Goal: Information Seeking & Learning: Compare options

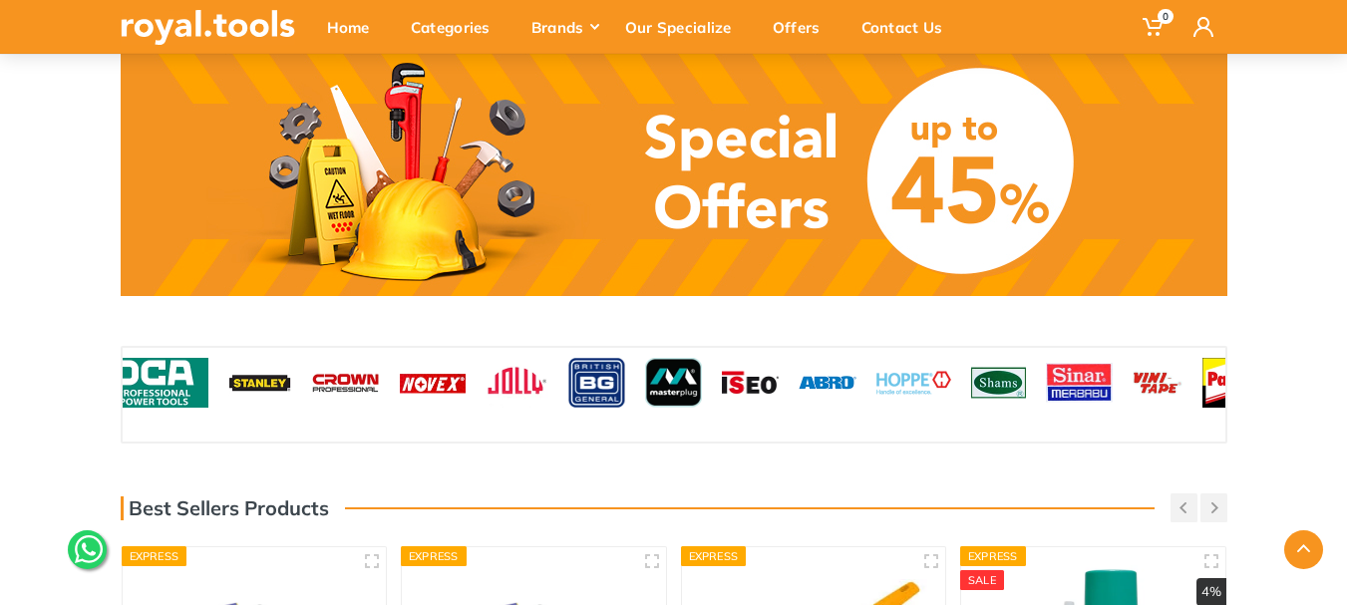
scroll to position [1596, 0]
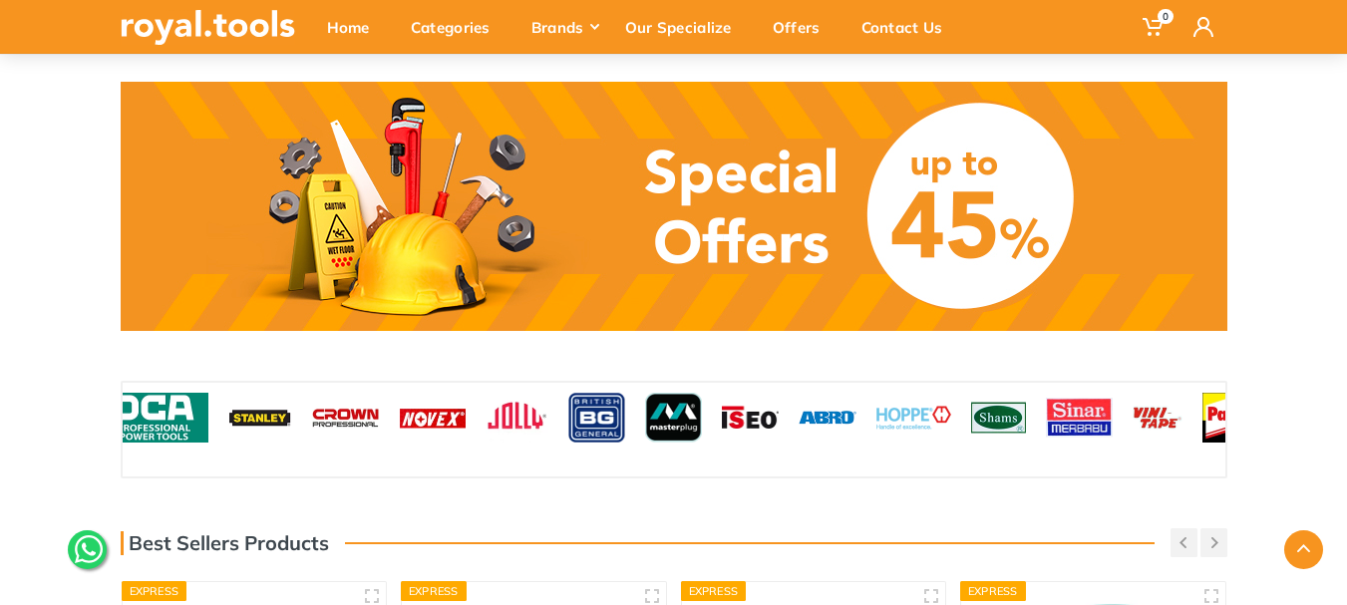
click at [466, 212] on link at bounding box center [674, 206] width 1107 height 249
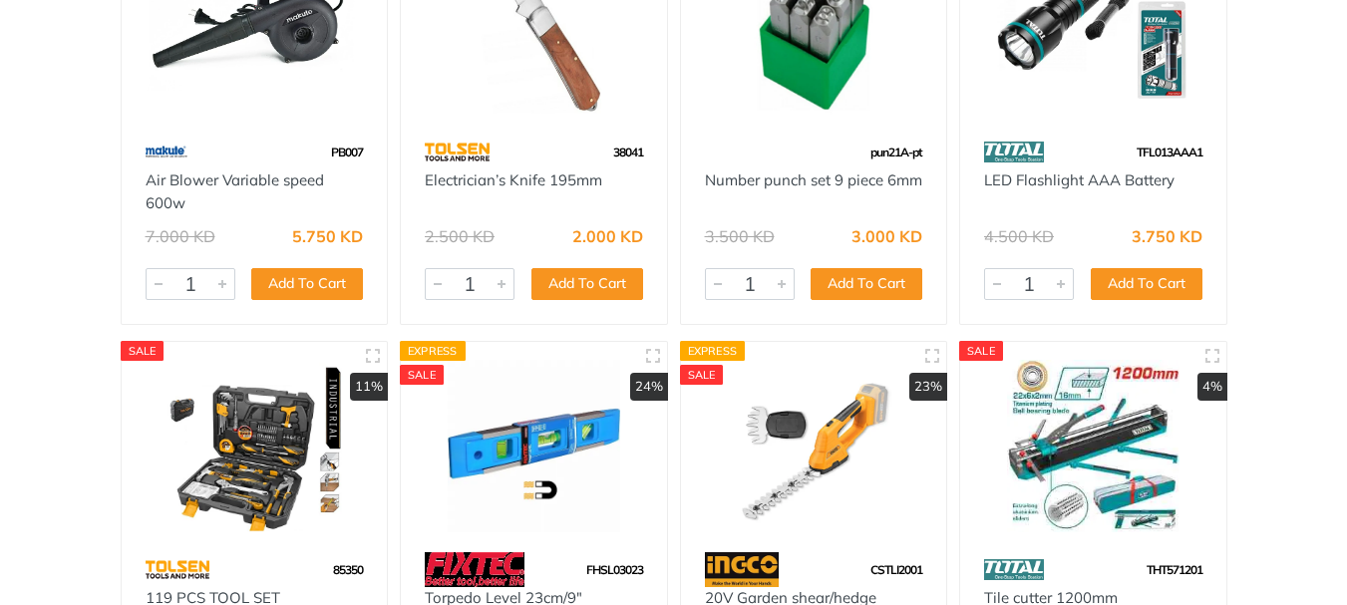
scroll to position [1097, 0]
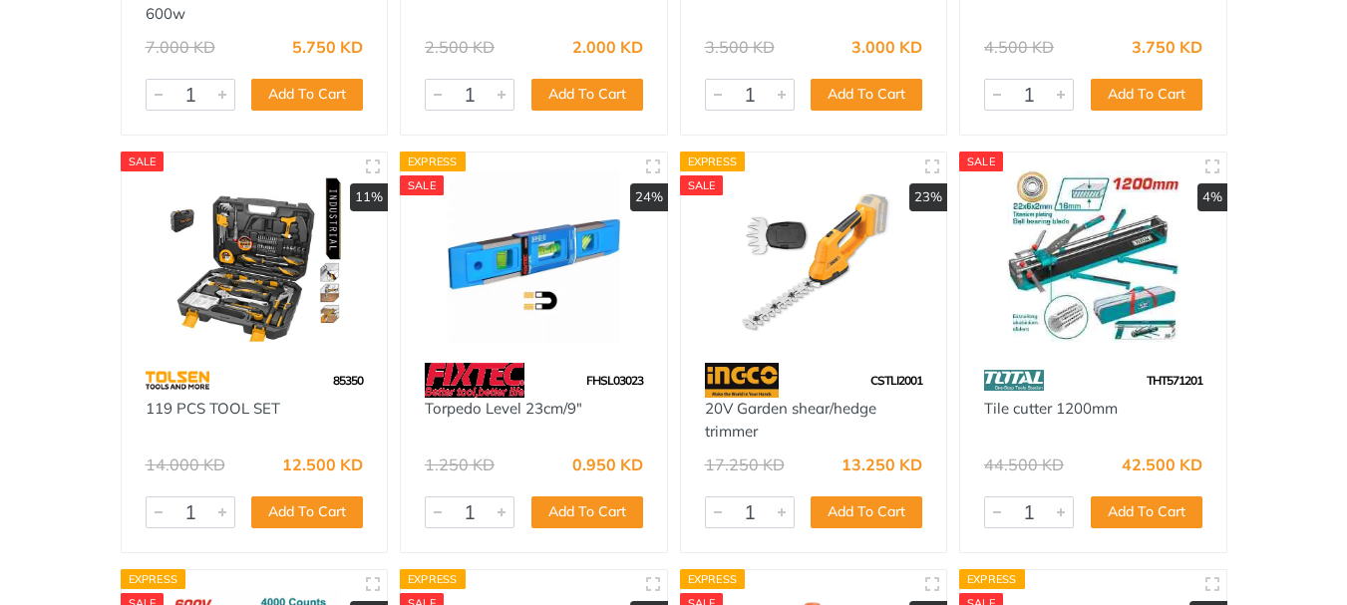
drag, startPoint x: 292, startPoint y: 390, endPoint x: 235, endPoint y: 351, distance: 68.9
drag, startPoint x: 235, startPoint y: 351, endPoint x: 85, endPoint y: 340, distance: 151.0
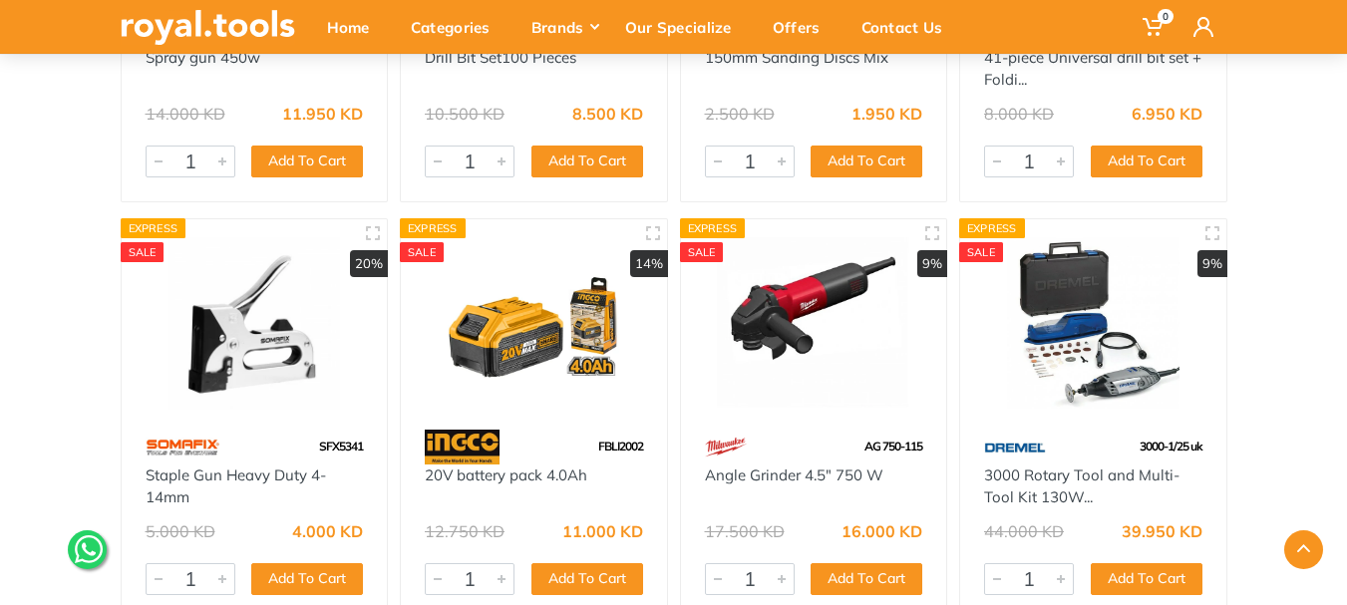
scroll to position [29020, 0]
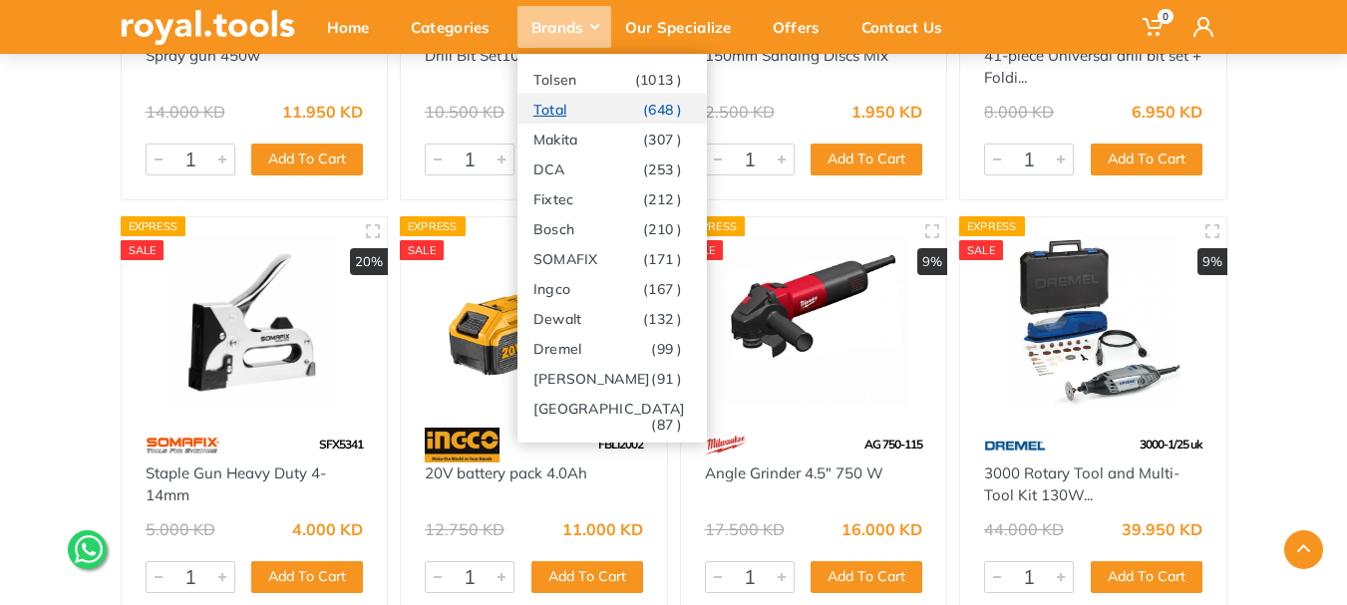
click at [574, 107] on link "Total (648 )" at bounding box center [612, 109] width 189 height 30
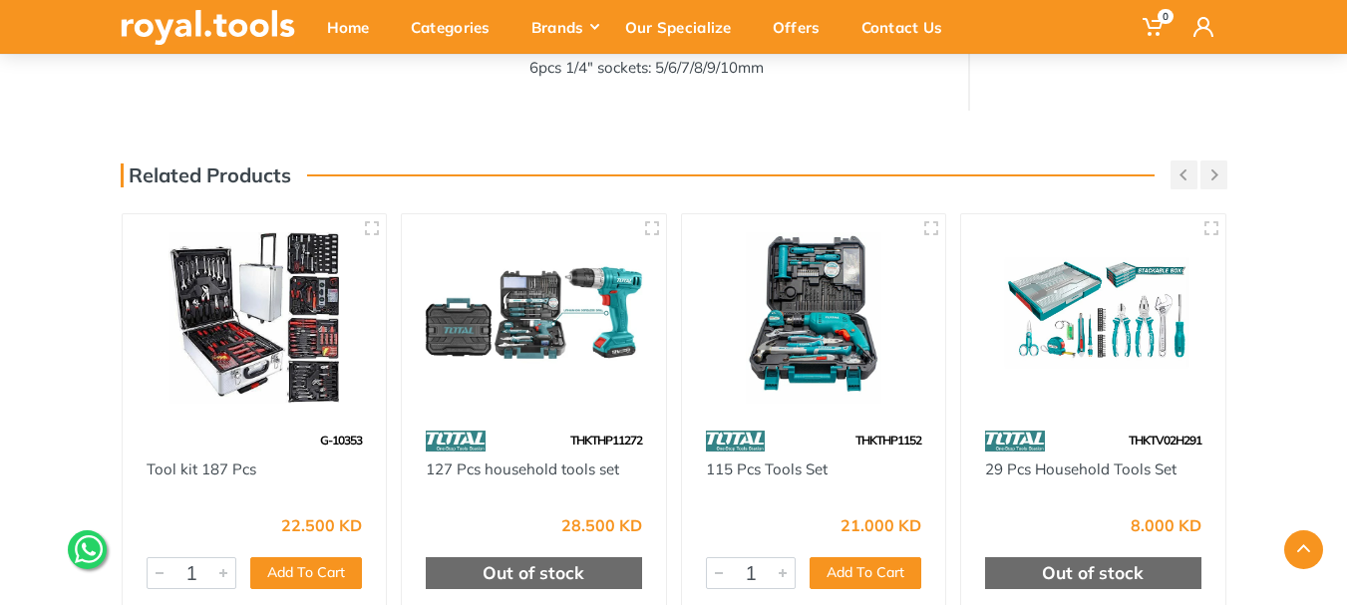
scroll to position [1097, 0]
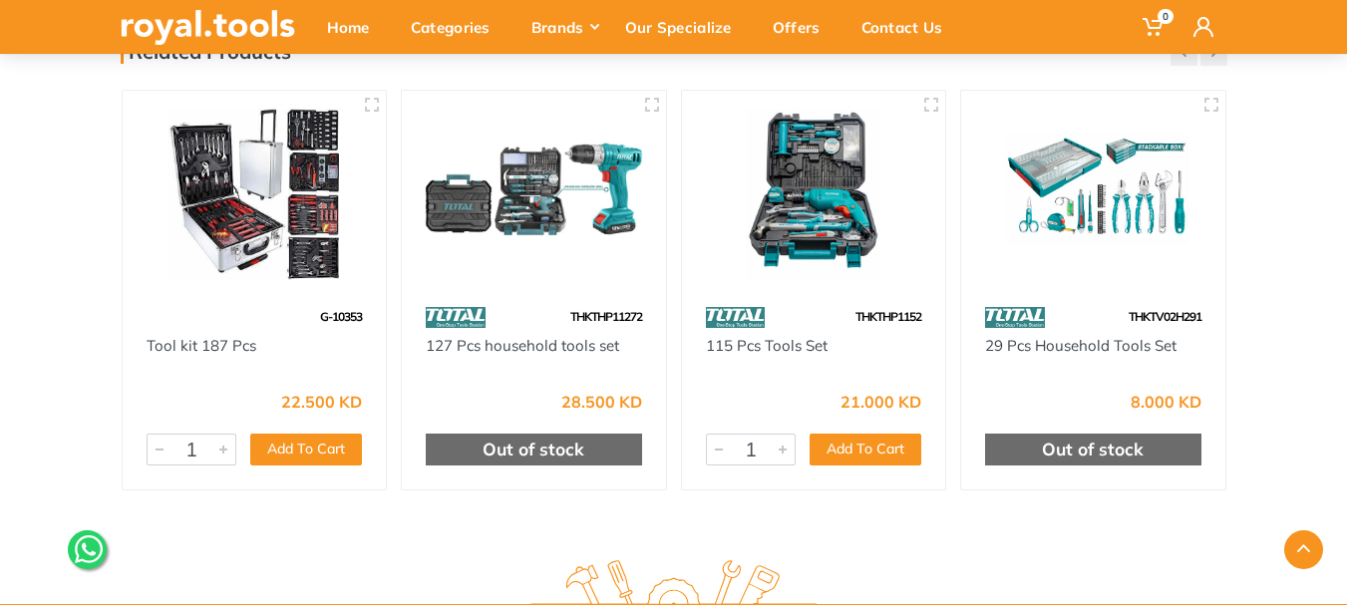
click at [245, 209] on img at bounding box center [255, 194] width 228 height 171
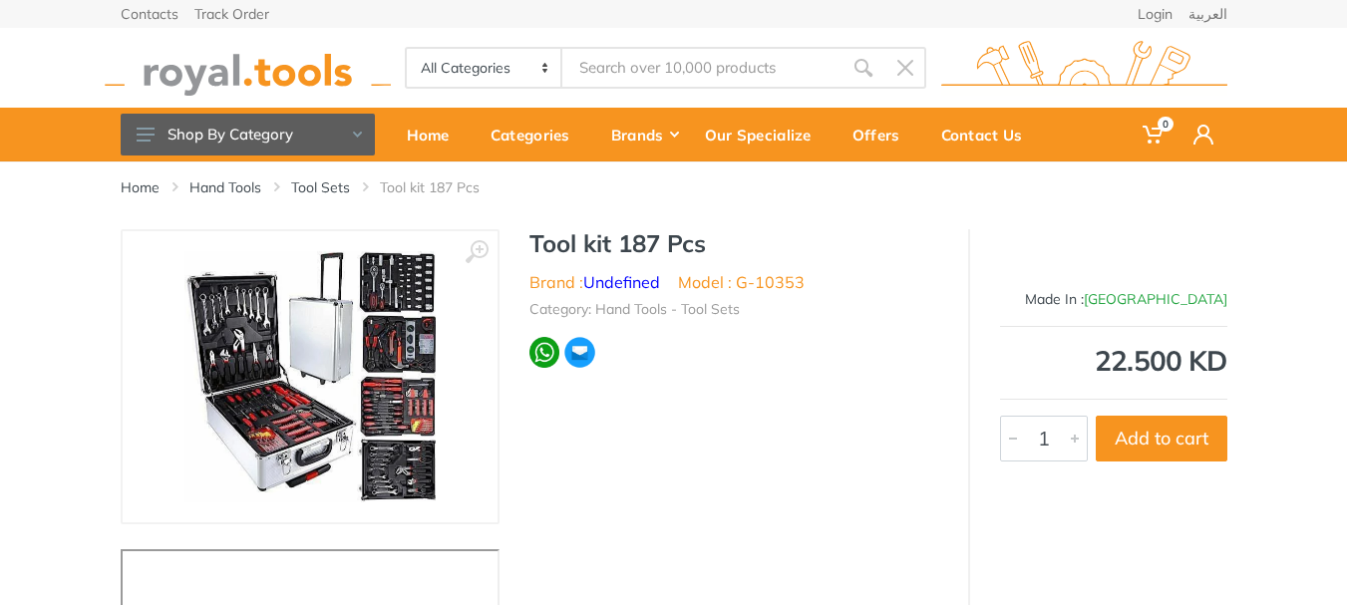
click at [281, 297] on img at bounding box center [309, 376] width 251 height 251
click at [367, 303] on img at bounding box center [309, 376] width 251 height 251
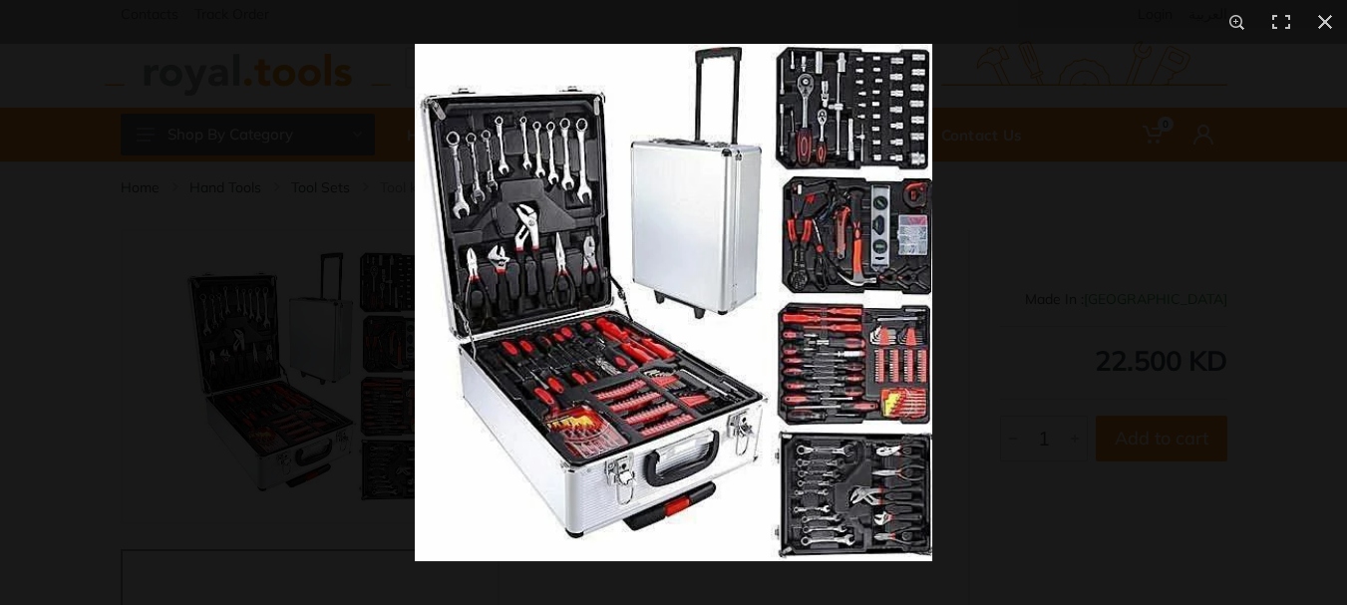
click at [857, 104] on img at bounding box center [674, 303] width 518 height 518
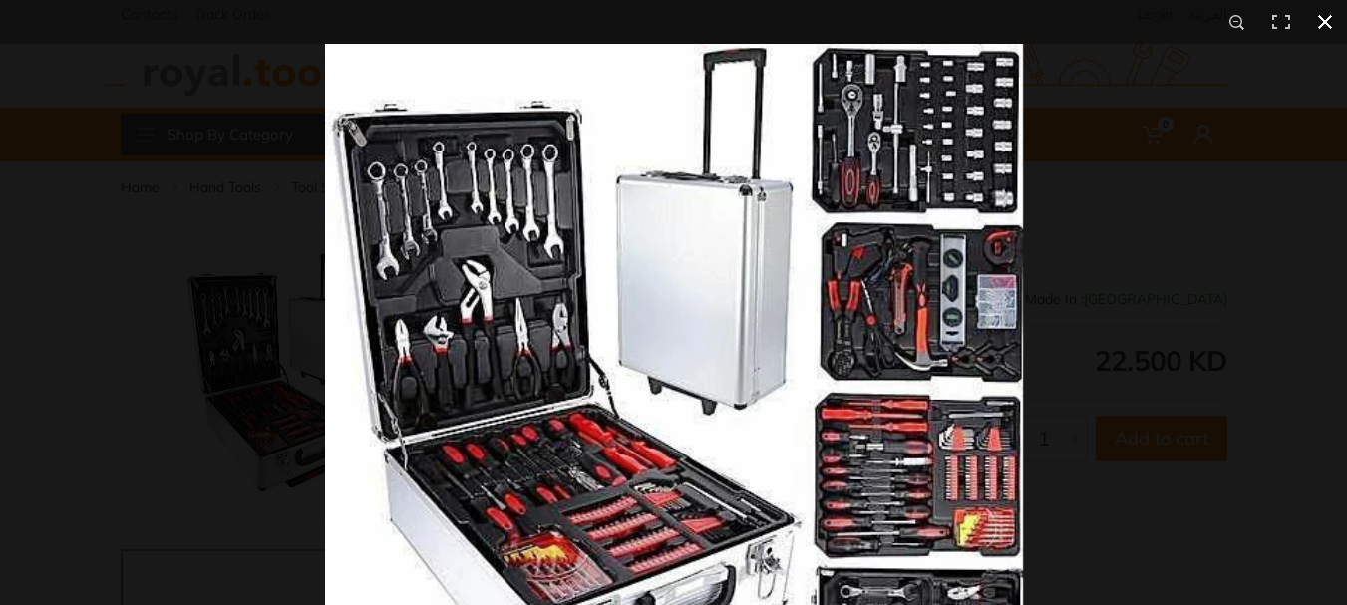
click at [1327, 19] on button at bounding box center [1325, 22] width 44 height 44
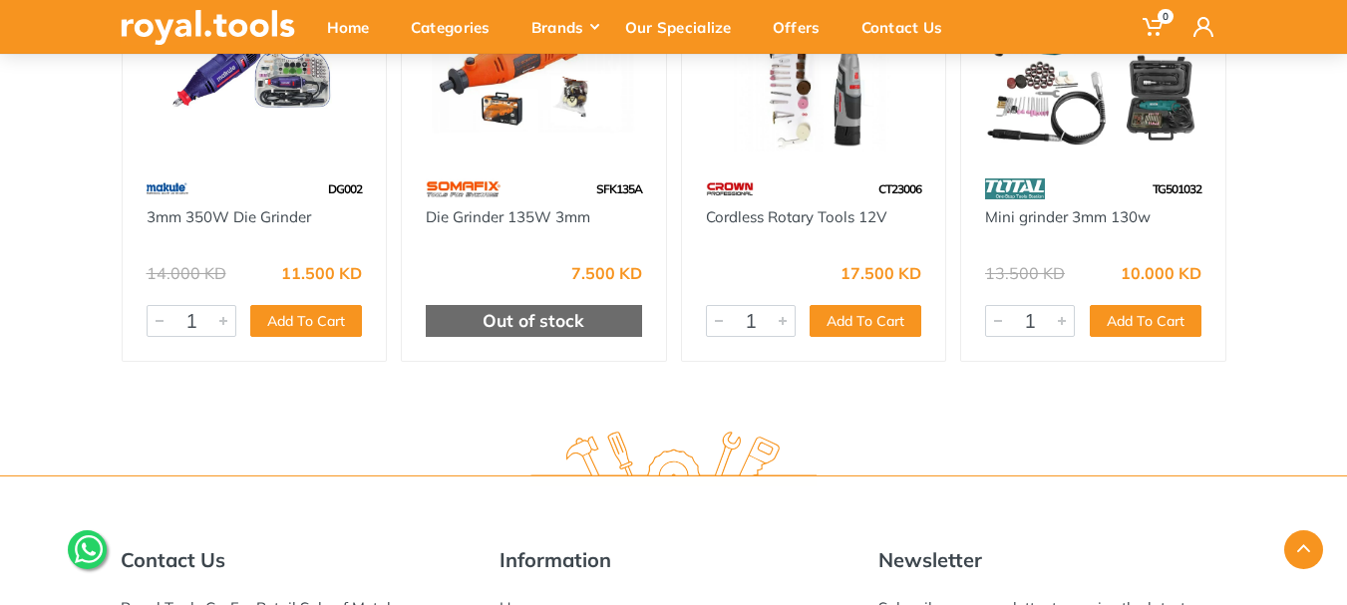
scroll to position [1197, 0]
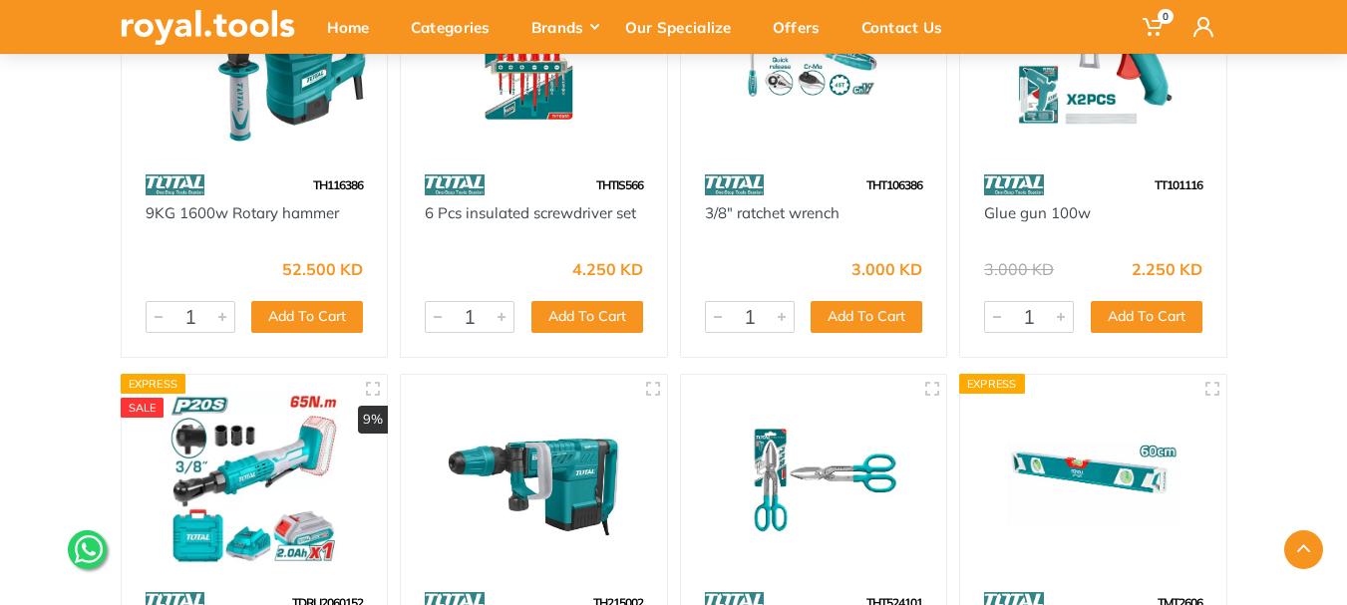
scroll to position [4787, 0]
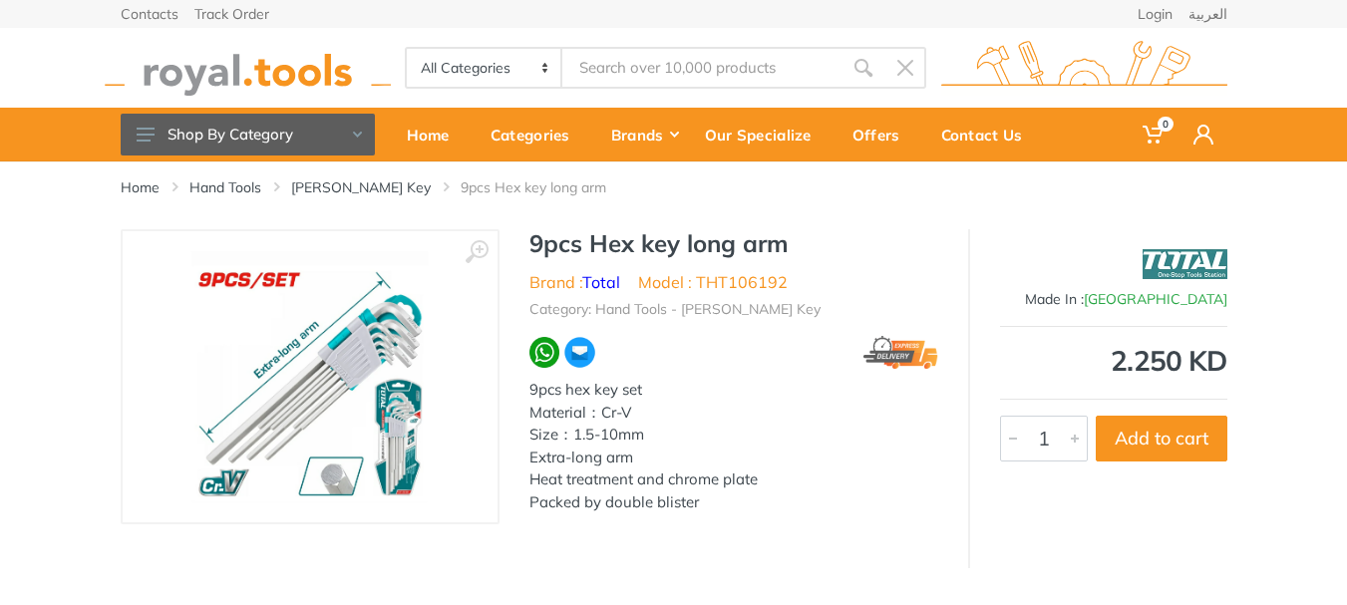
click at [386, 328] on img at bounding box center [309, 376] width 237 height 251
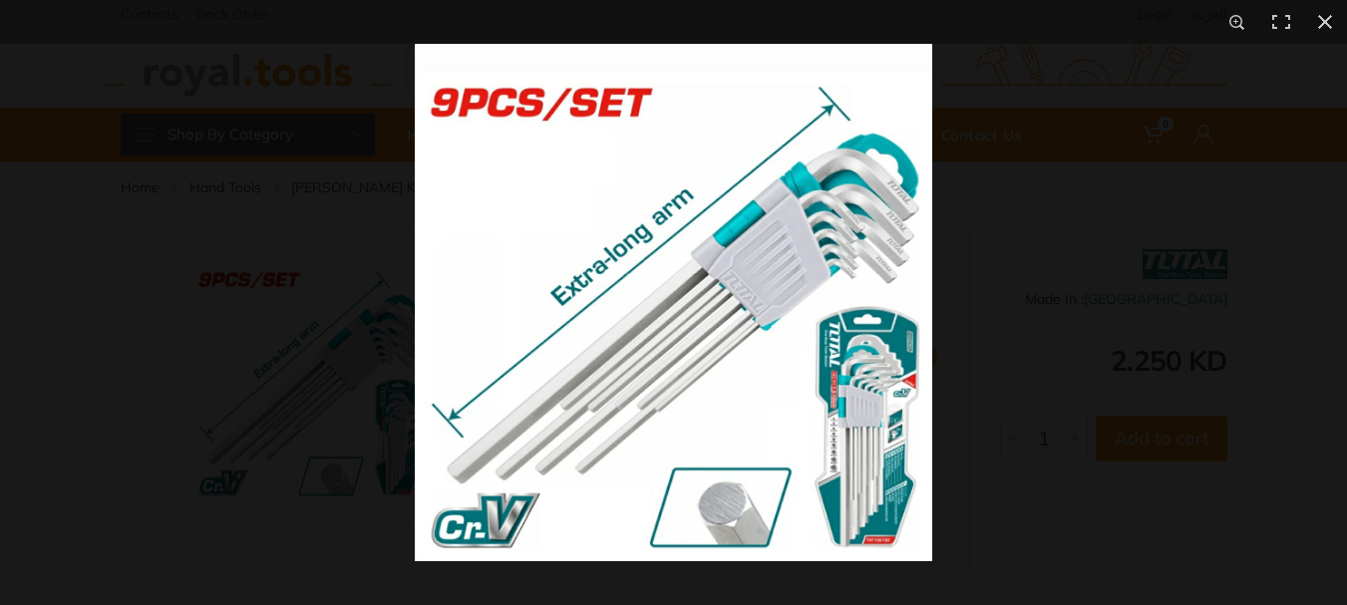
click at [733, 314] on img at bounding box center [674, 303] width 518 height 518
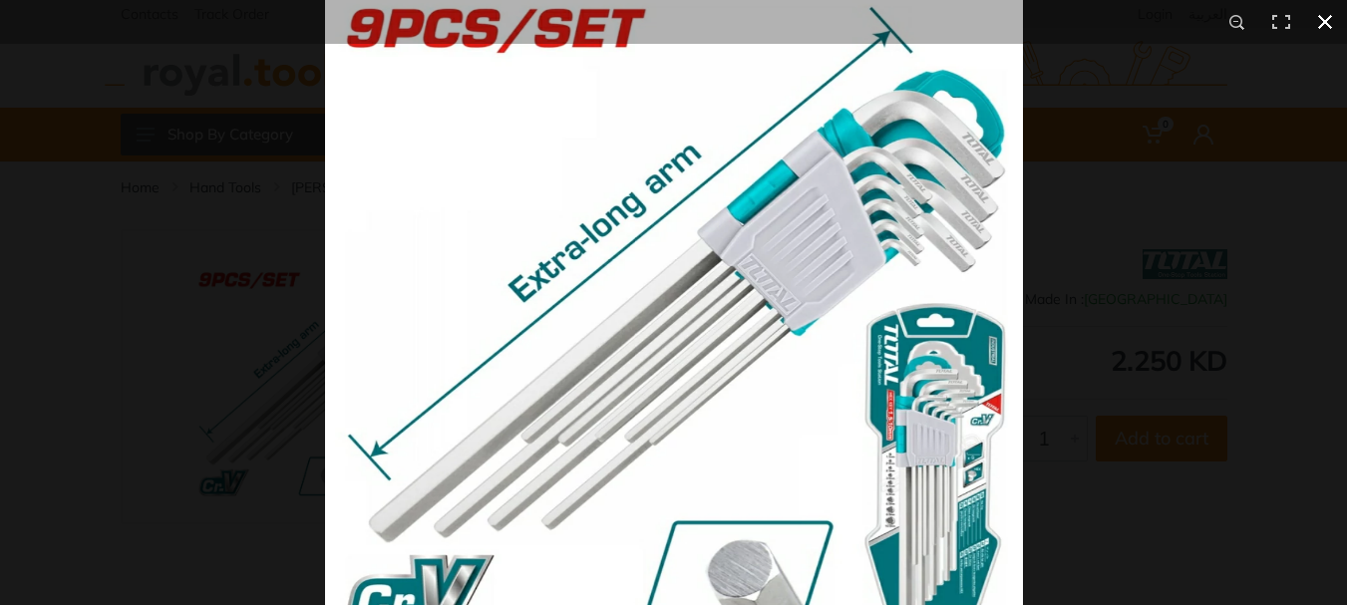
click at [1325, 21] on button at bounding box center [1325, 22] width 44 height 44
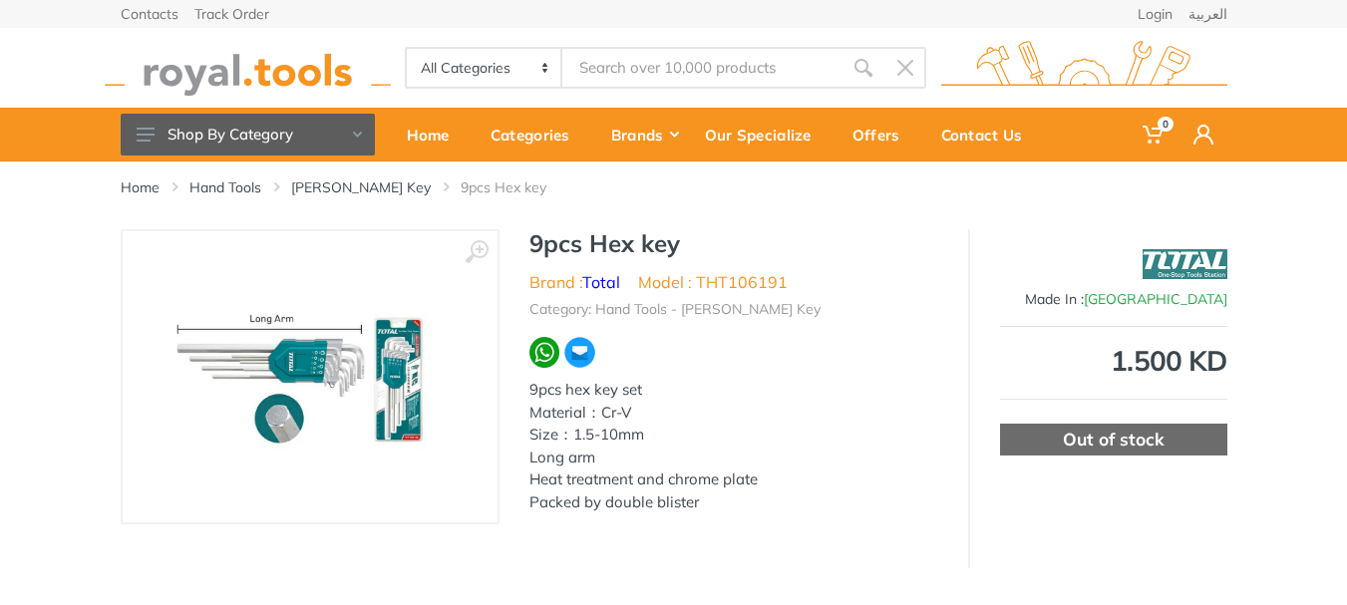
click at [291, 371] on img at bounding box center [310, 376] width 330 height 251
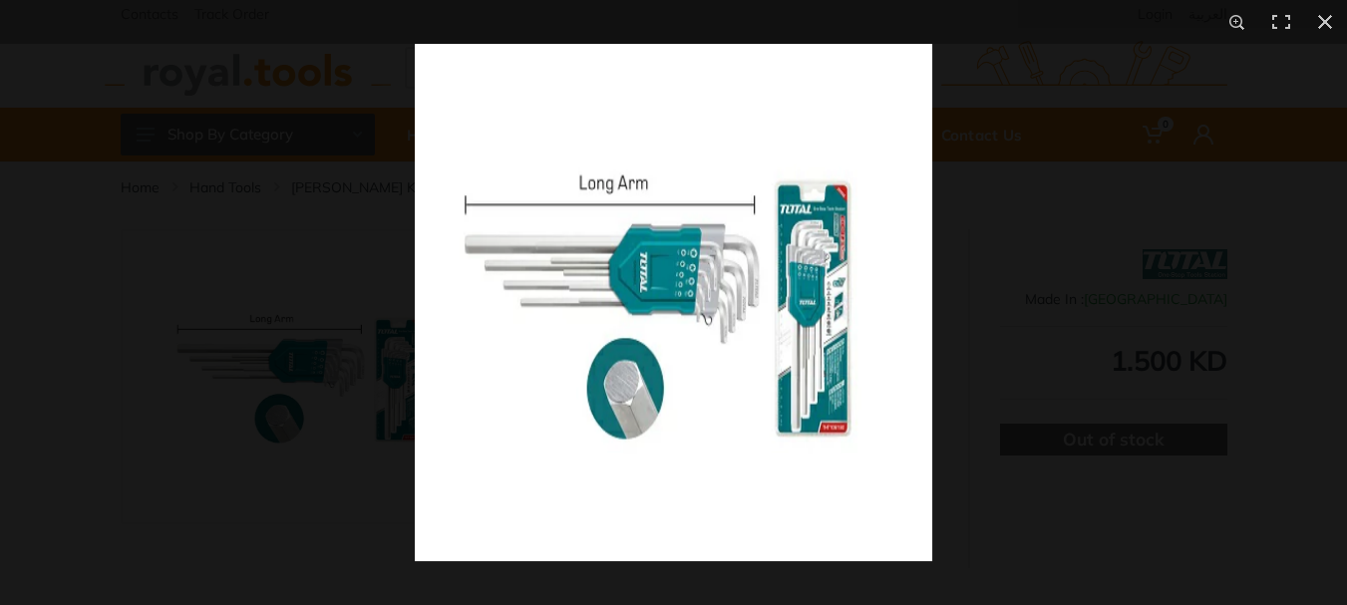
click at [638, 327] on img at bounding box center [674, 303] width 518 height 518
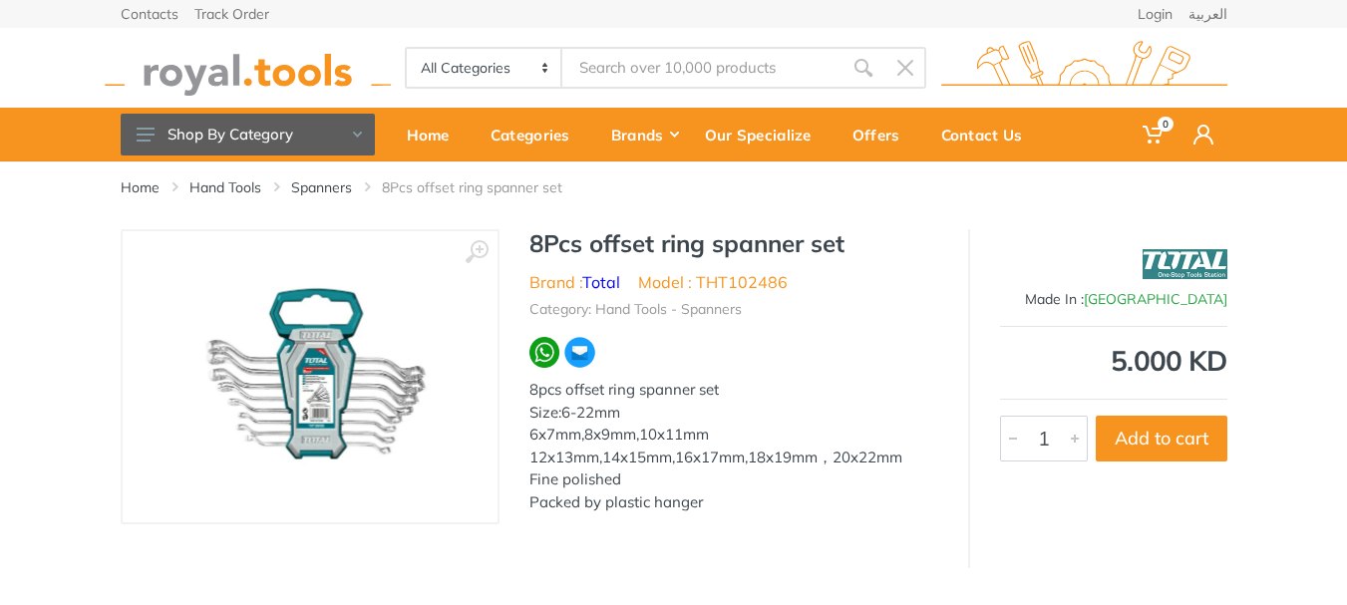
click at [319, 411] on img at bounding box center [310, 376] width 292 height 251
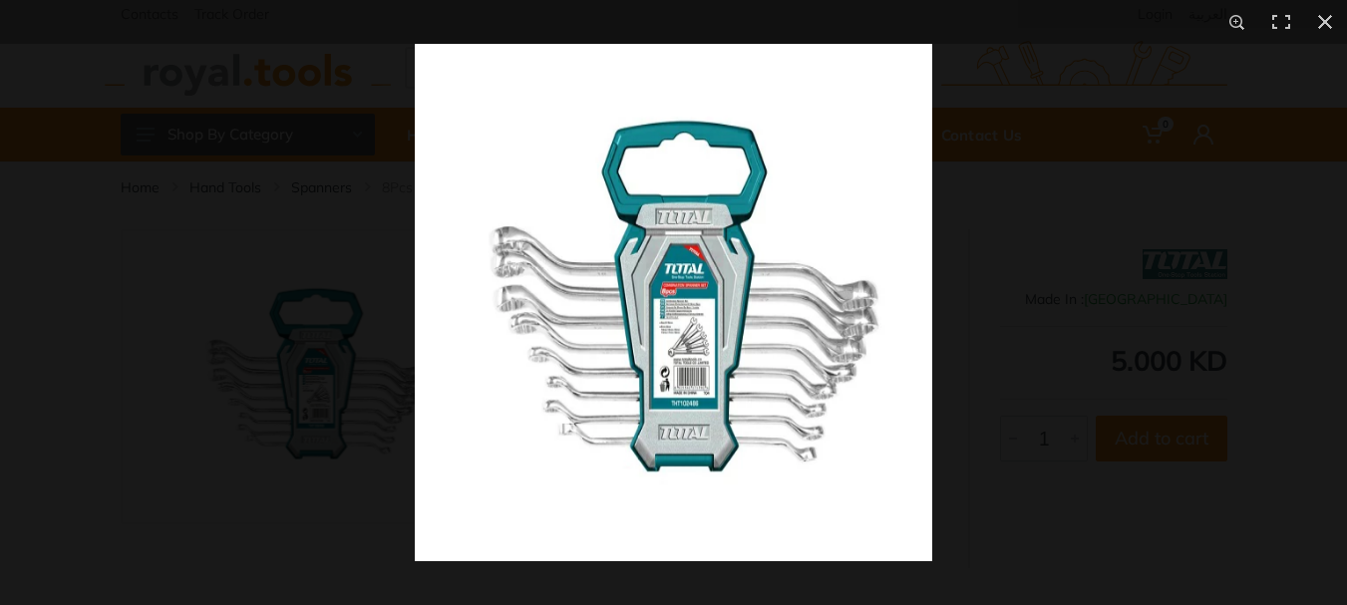
click at [723, 333] on img at bounding box center [674, 303] width 518 height 518
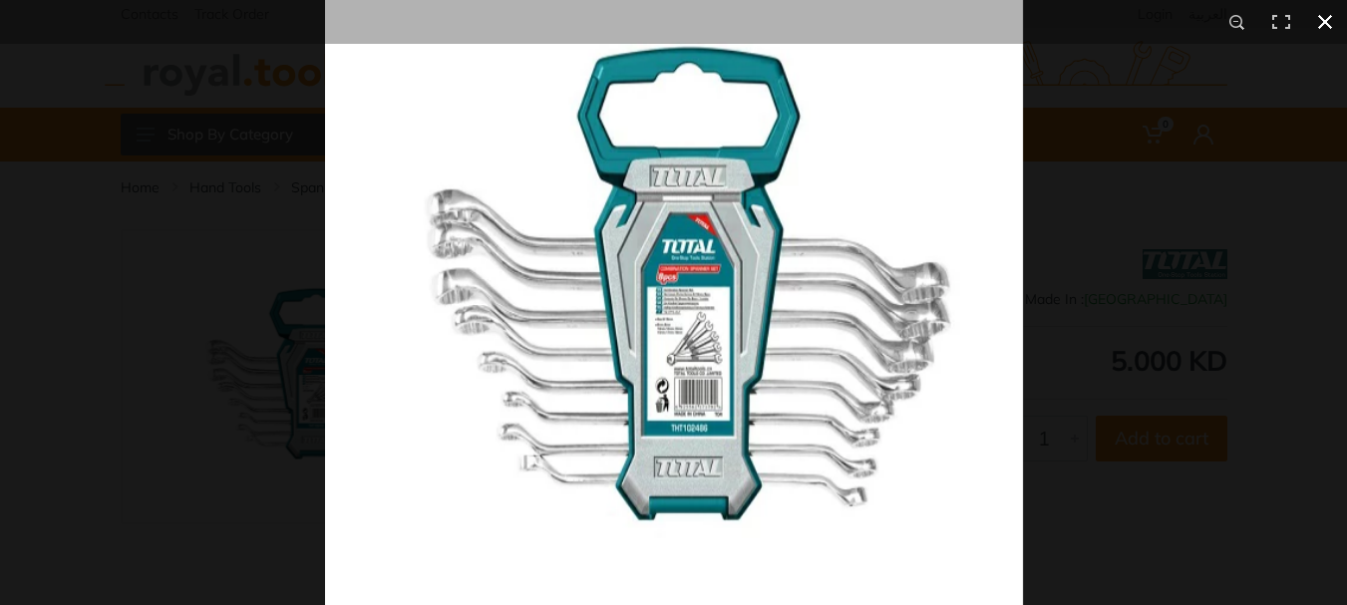
click at [1327, 19] on button at bounding box center [1325, 22] width 44 height 44
